Goal: Transaction & Acquisition: Purchase product/service

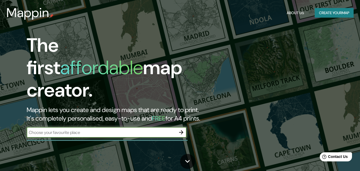
click at [85, 119] on div "The first affordable map creator. Mappin lets you create and design maps that a…" at bounding box center [117, 88] width 216 height 109
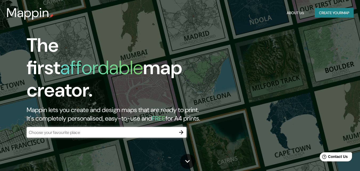
click at [80, 129] on input "text" at bounding box center [101, 132] width 149 height 6
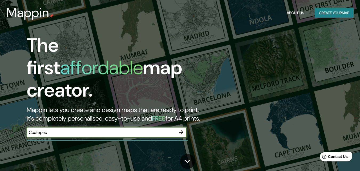
type input "Coatepec"
click at [179, 129] on icon "button" at bounding box center [181, 132] width 6 height 6
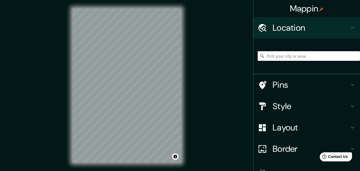
click at [184, 91] on div "© Mapbox © OpenStreetMap Improve this map" at bounding box center [127, 85] width 126 height 171
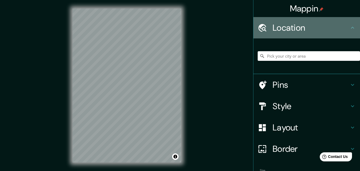
click at [296, 19] on div "Location" at bounding box center [307, 27] width 107 height 21
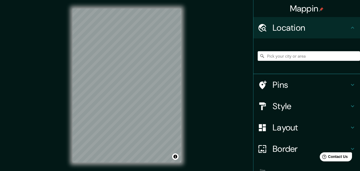
click at [355, 26] on div "Location" at bounding box center [307, 27] width 107 height 21
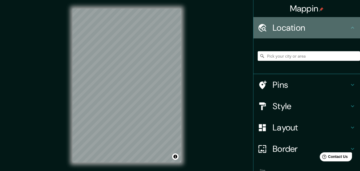
click at [351, 26] on icon at bounding box center [353, 28] width 6 height 6
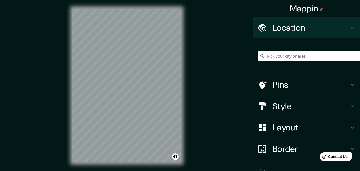
click at [296, 58] on input "Pick your city or area" at bounding box center [309, 56] width 102 height 10
click at [336, 54] on input "Coatepec, [GEOGRAPHIC_DATA], [GEOGRAPHIC_DATA]" at bounding box center [309, 56] width 102 height 10
drag, startPoint x: 334, startPoint y: 56, endPoint x: 241, endPoint y: 69, distance: 93.4
click at [241, 69] on div "Mappin Location [GEOGRAPHIC_DATA], [GEOGRAPHIC_DATA], [GEOGRAPHIC_DATA] Pins St…" at bounding box center [180, 90] width 360 height 180
paste input "19.469377, -96.956668"
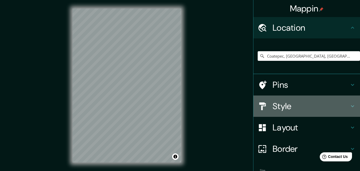
click at [287, 105] on h4 "Style" at bounding box center [311, 106] width 77 height 11
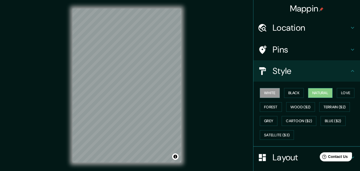
click at [315, 92] on button "Natural" at bounding box center [320, 93] width 25 height 10
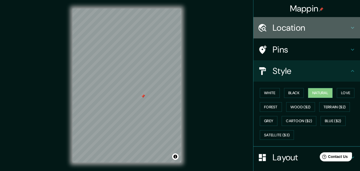
click at [290, 28] on h4 "Location" at bounding box center [311, 27] width 77 height 11
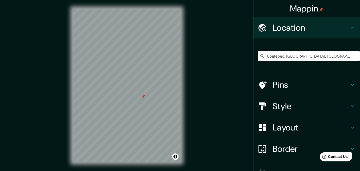
click at [321, 55] on input "Coatepec, [GEOGRAPHIC_DATA], [GEOGRAPHIC_DATA]" at bounding box center [309, 56] width 102 height 10
drag, startPoint x: 322, startPoint y: 55, endPoint x: 239, endPoint y: 61, distance: 83.2
click at [238, 61] on div "Mappin Location [GEOGRAPHIC_DATA], [GEOGRAPHIC_DATA], [GEOGRAPHIC_DATA] No resu…" at bounding box center [180, 90] width 360 height 180
paste input "19.469377, -96.956668"
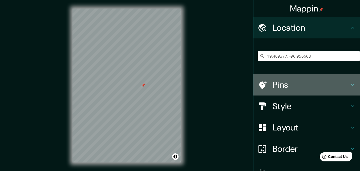
click at [284, 86] on h4 "Pins" at bounding box center [311, 85] width 77 height 11
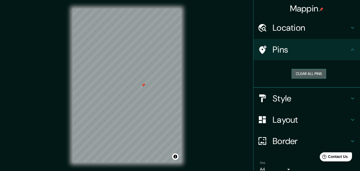
click at [301, 77] on button "Clear all pins" at bounding box center [309, 74] width 35 height 10
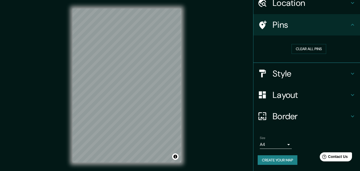
scroll to position [25, 0]
click at [195, 59] on div "Mappin Location [GEOGRAPHIC_DATA] No results found Pins Clear all pins Style La…" at bounding box center [180, 90] width 360 height 180
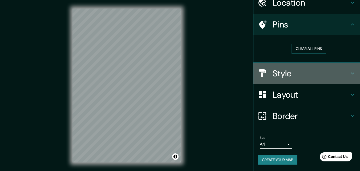
click at [284, 74] on h4 "Style" at bounding box center [311, 73] width 77 height 11
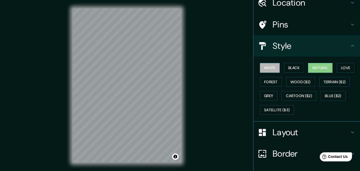
click at [270, 69] on button "White" at bounding box center [270, 68] width 20 height 10
click at [292, 69] on button "Black" at bounding box center [294, 68] width 20 height 10
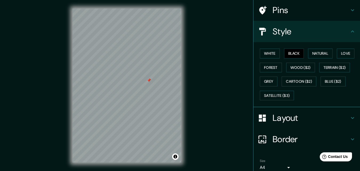
scroll to position [10, 0]
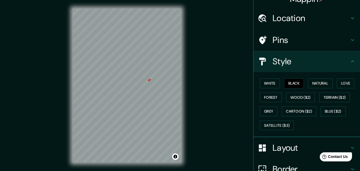
click at [277, 43] on h4 "Pins" at bounding box center [311, 40] width 77 height 11
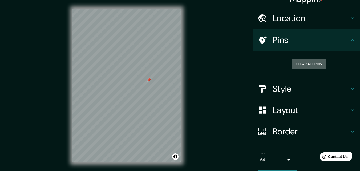
click at [305, 64] on button "Clear all pins" at bounding box center [309, 64] width 35 height 10
click at [296, 65] on button "Clear all pins" at bounding box center [309, 64] width 35 height 10
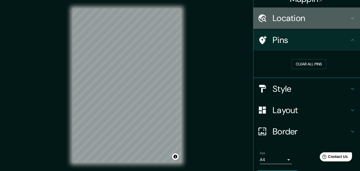
click at [298, 23] on h4 "Location" at bounding box center [311, 18] width 77 height 11
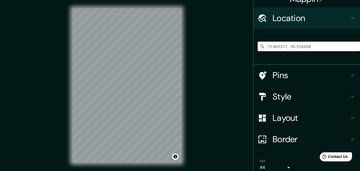
click at [297, 45] on input "19.469377, -96.956668" at bounding box center [309, 47] width 102 height 10
drag, startPoint x: 323, startPoint y: 49, endPoint x: 248, endPoint y: 66, distance: 76.3
click at [248, 66] on div "Mappin Location [GEOGRAPHIC_DATA] No results found Pins Style Layout Border Cho…" at bounding box center [180, 90] width 360 height 180
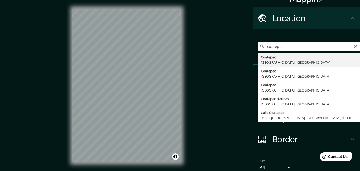
type input "Coatepec, [GEOGRAPHIC_DATA], [GEOGRAPHIC_DATA]"
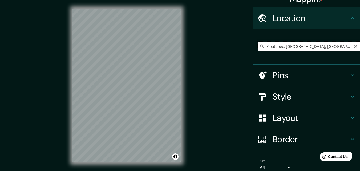
click at [316, 49] on input "Coatepec, [GEOGRAPHIC_DATA], [GEOGRAPHIC_DATA]" at bounding box center [309, 47] width 102 height 10
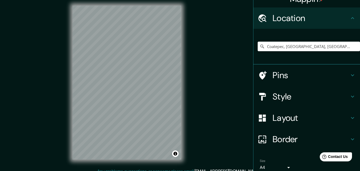
scroll to position [0, 0]
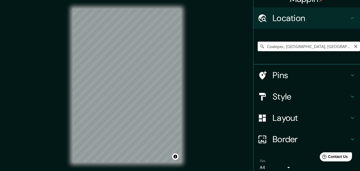
click at [325, 47] on input "Coatepec, [GEOGRAPHIC_DATA], [GEOGRAPHIC_DATA]" at bounding box center [309, 47] width 102 height 10
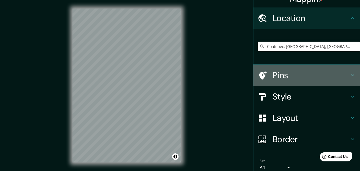
click at [326, 76] on h4 "Pins" at bounding box center [311, 75] width 77 height 11
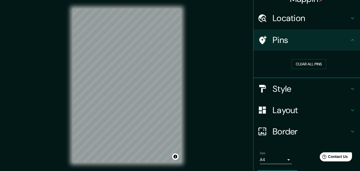
click at [309, 20] on h4 "Location" at bounding box center [311, 18] width 77 height 11
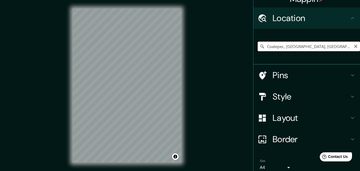
click at [317, 47] on input "Coatepec, [GEOGRAPHIC_DATA], [GEOGRAPHIC_DATA]" at bounding box center [309, 47] width 102 height 10
